Goal: Task Accomplishment & Management: Manage account settings

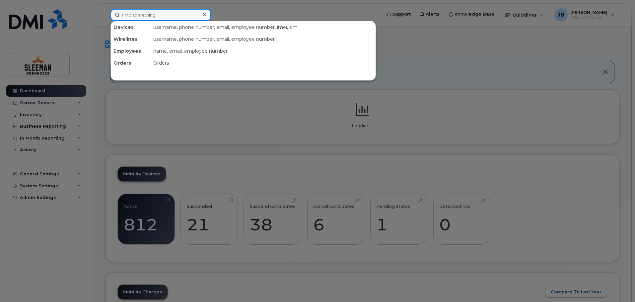
click at [141, 17] on input at bounding box center [160, 15] width 100 height 12
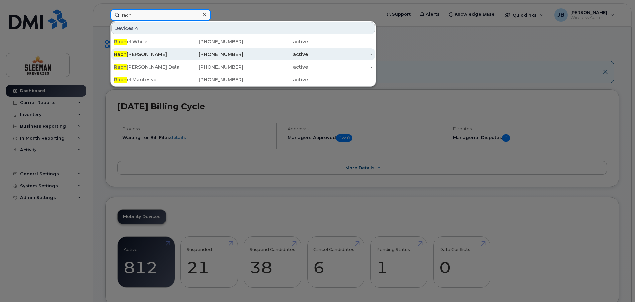
type input "rach"
click at [146, 54] on div "Rach elle Gallant" at bounding box center [146, 54] width 65 height 7
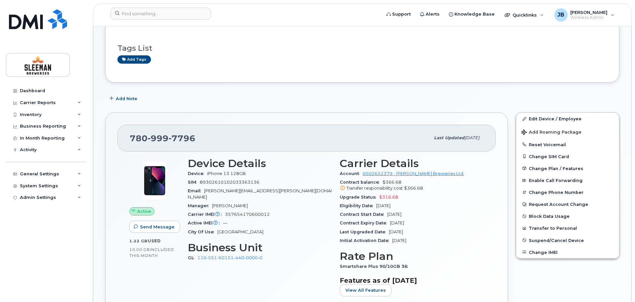
scroll to position [133, 0]
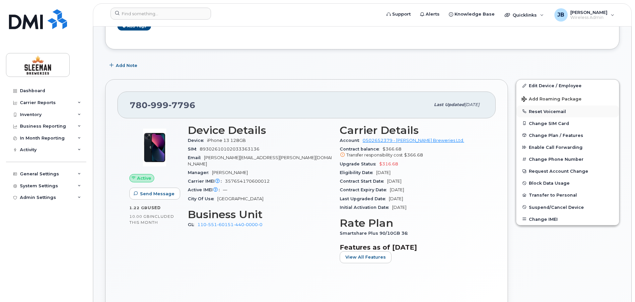
click at [541, 109] on button "Reset Voicemail" at bounding box center [567, 111] width 103 height 12
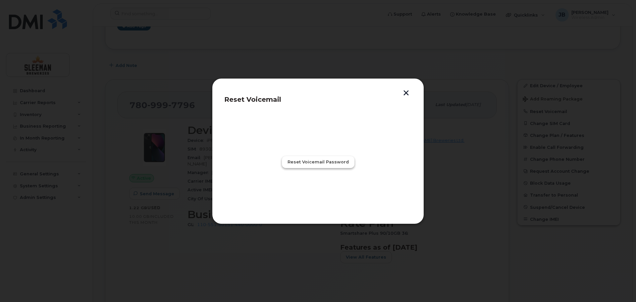
click at [321, 159] on span "Reset Voicemail Password" at bounding box center [318, 162] width 61 height 6
click at [317, 191] on span "Close" at bounding box center [318, 191] width 13 height 6
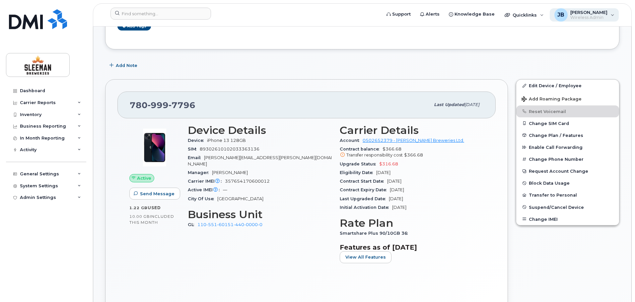
click at [598, 18] on span "Wireless Admin" at bounding box center [588, 17] width 37 height 5
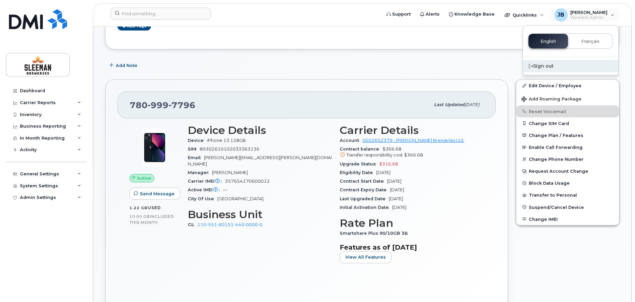
click at [545, 67] on div "Sign out" at bounding box center [569, 66] width 95 height 12
